Goal: Information Seeking & Learning: Learn about a topic

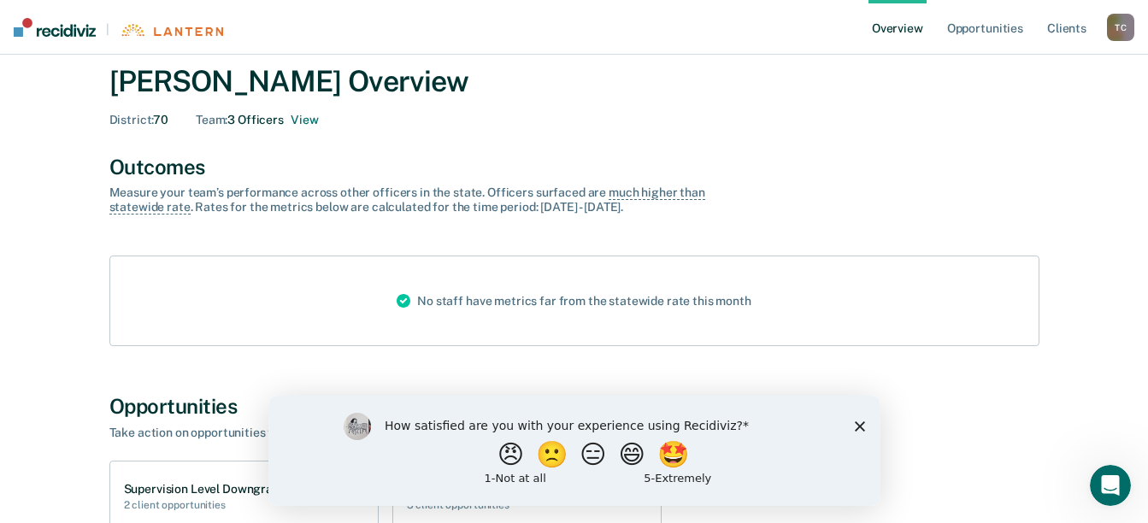
scroll to position [30, 0]
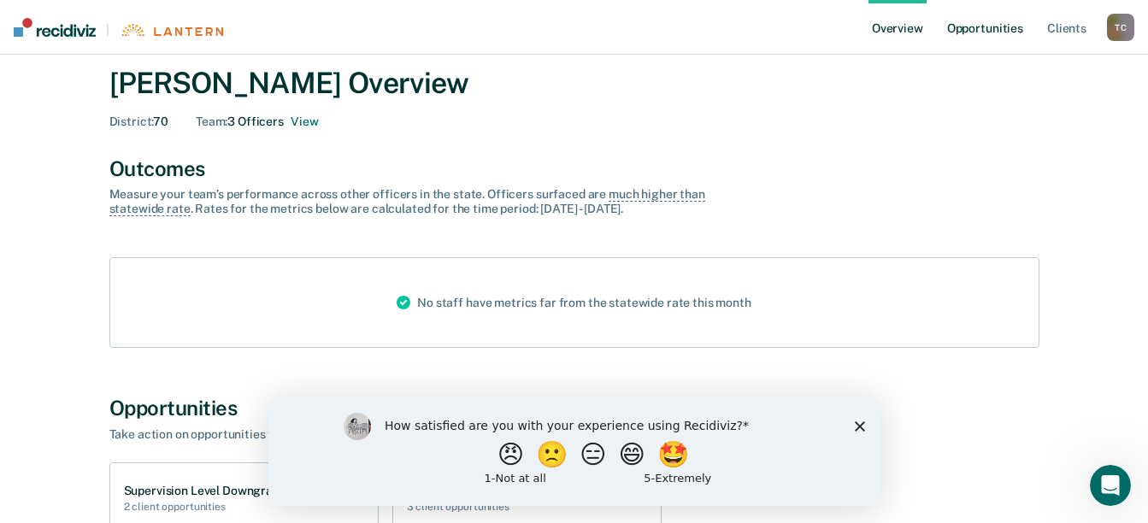
click at [973, 26] on link "Opportunities" at bounding box center [985, 27] width 83 height 55
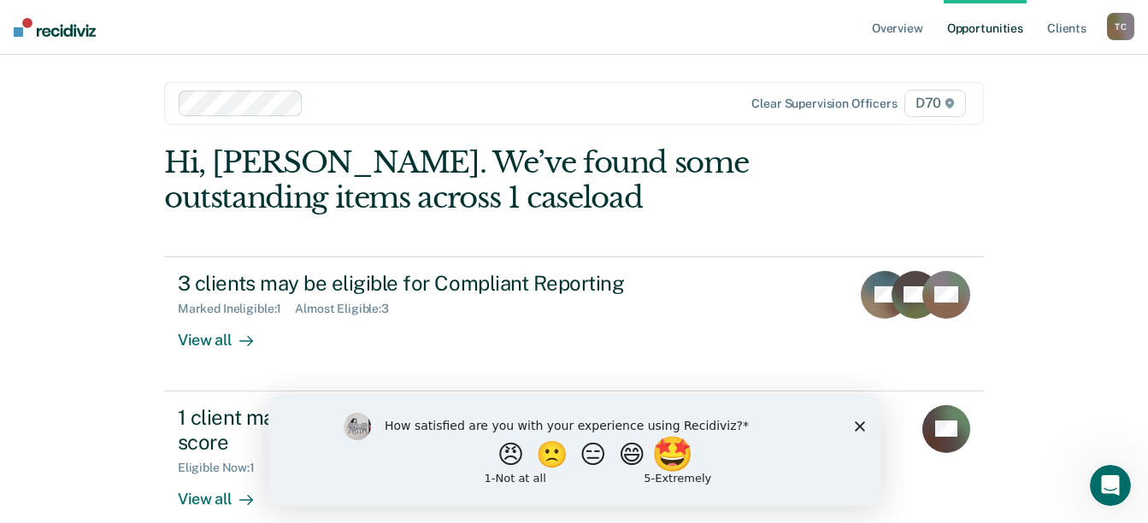
click at [684, 457] on button "🤩" at bounding box center [674, 454] width 46 height 34
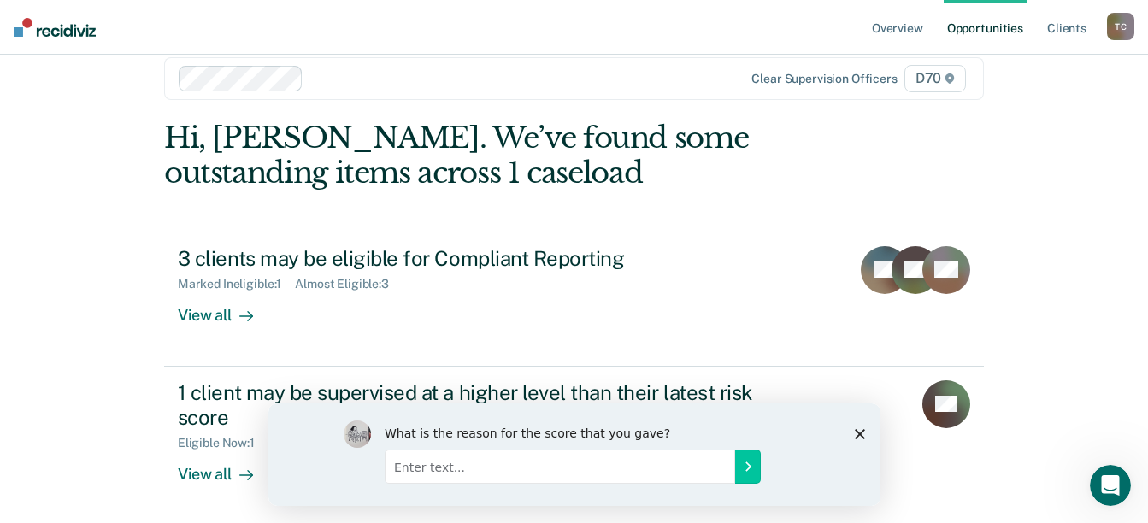
scroll to position [27, 0]
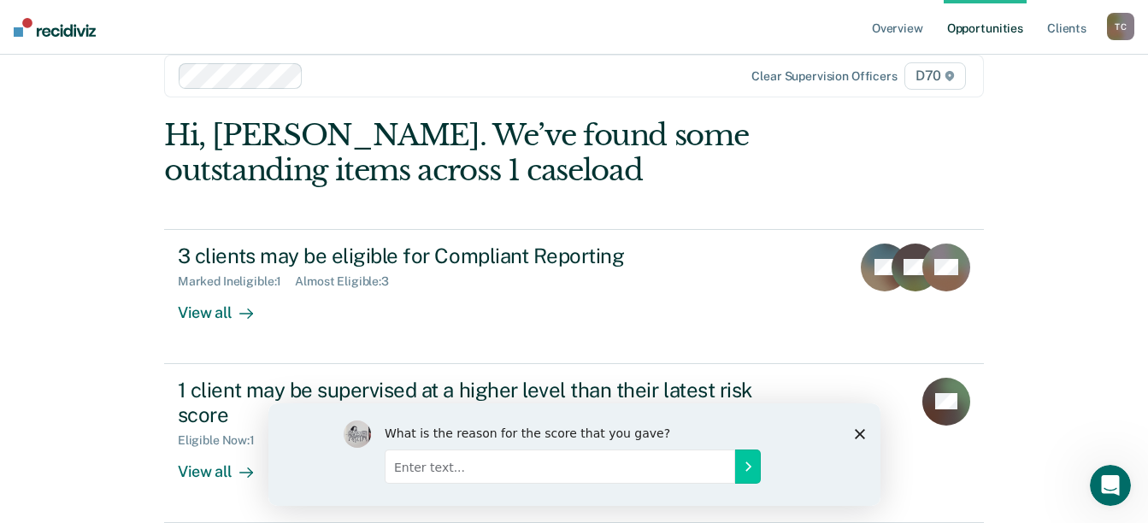
click at [863, 429] on polygon "Close survey" at bounding box center [859, 433] width 10 height 10
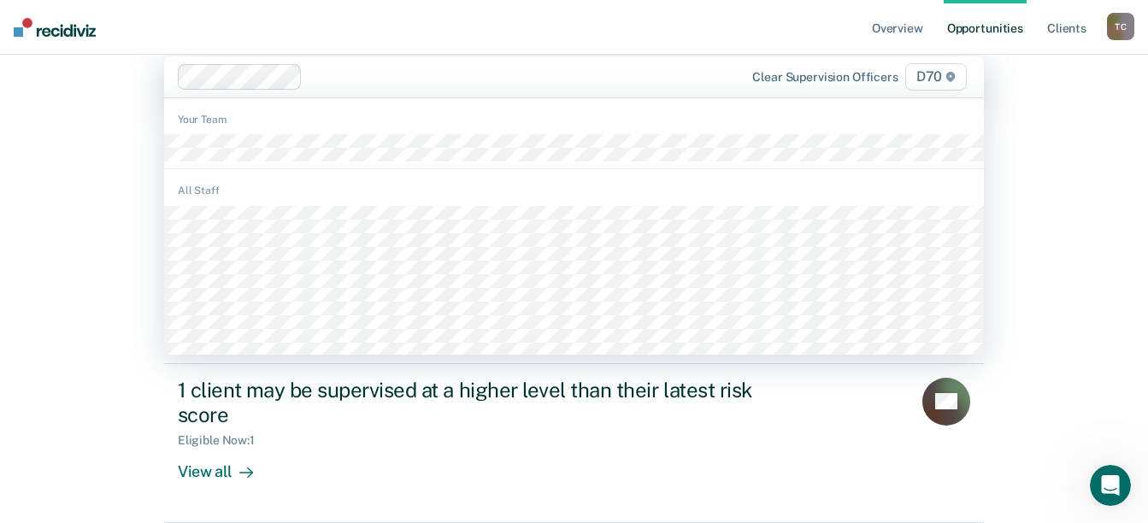
click at [944, 76] on span "D70" at bounding box center [937, 76] width 62 height 27
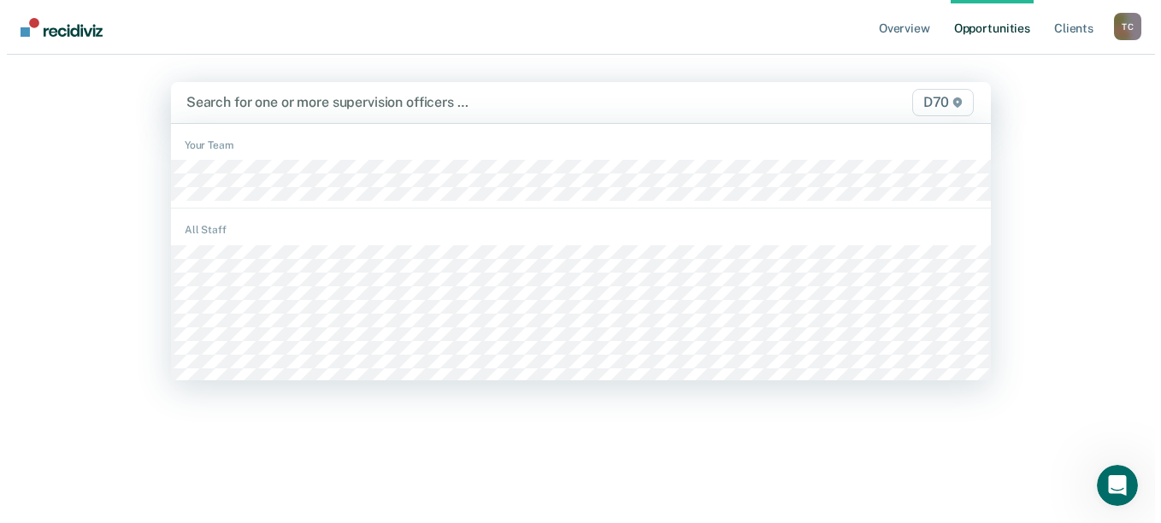
scroll to position [0, 0]
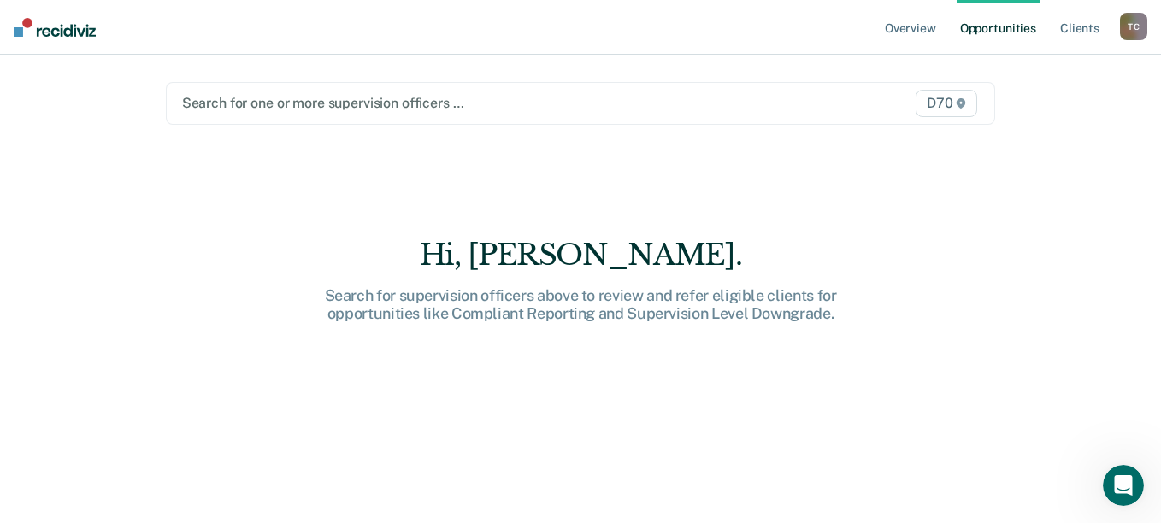
click at [936, 102] on span "D70" at bounding box center [947, 103] width 62 height 27
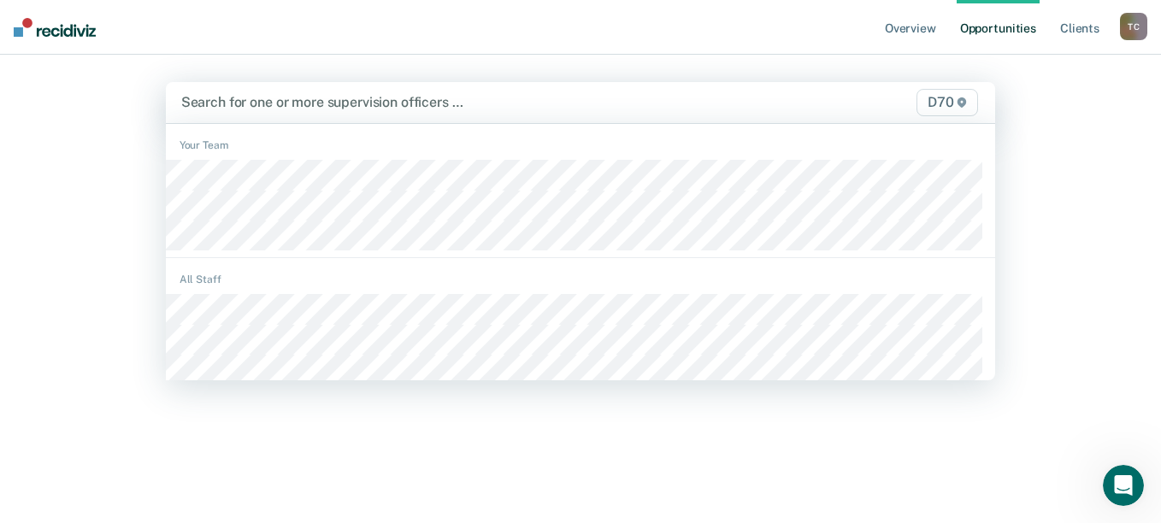
click at [940, 105] on span "D70" at bounding box center [948, 102] width 62 height 27
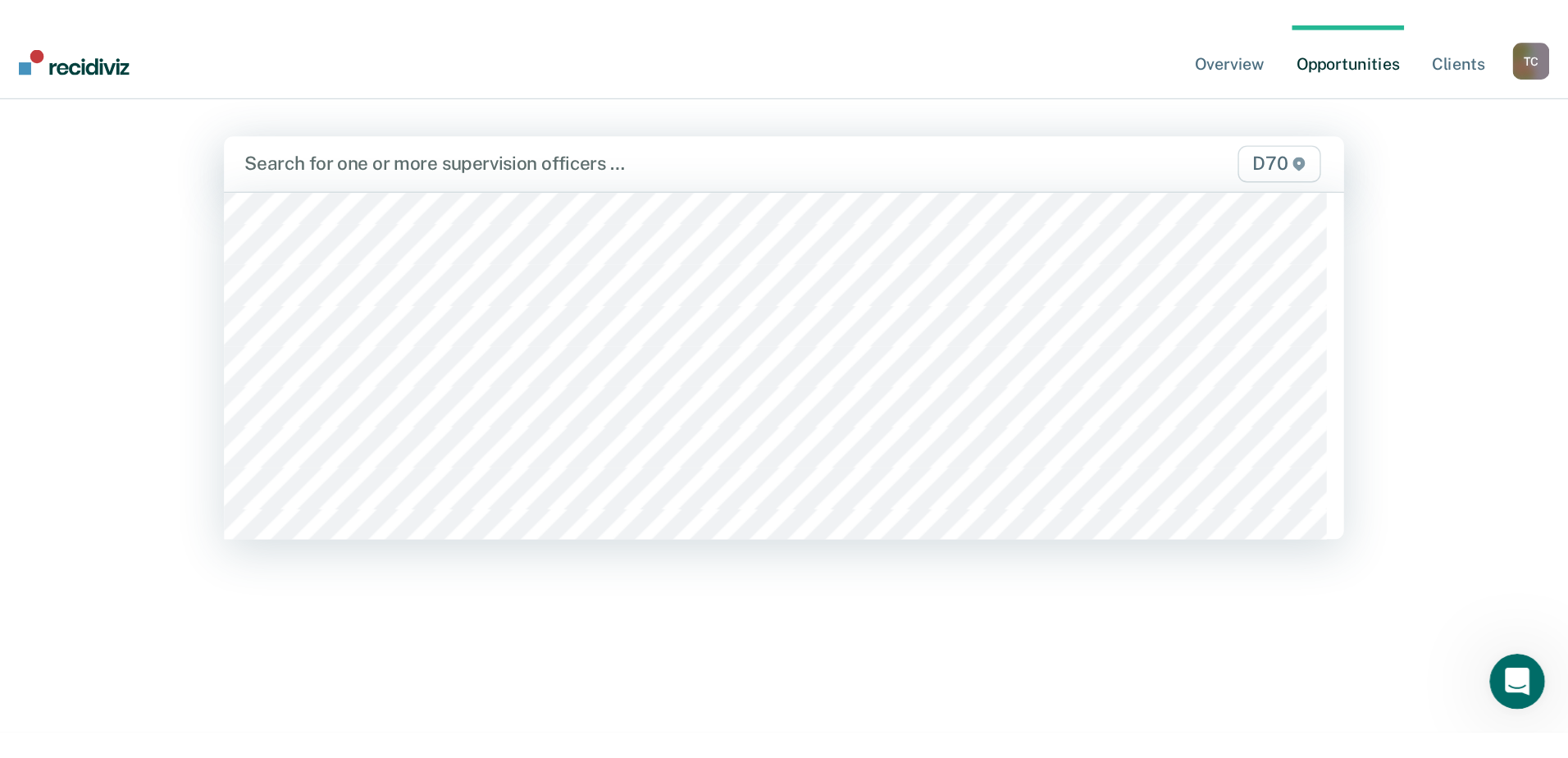
scroll to position [1519, 0]
